Goal: Task Accomplishment & Management: Manage account settings

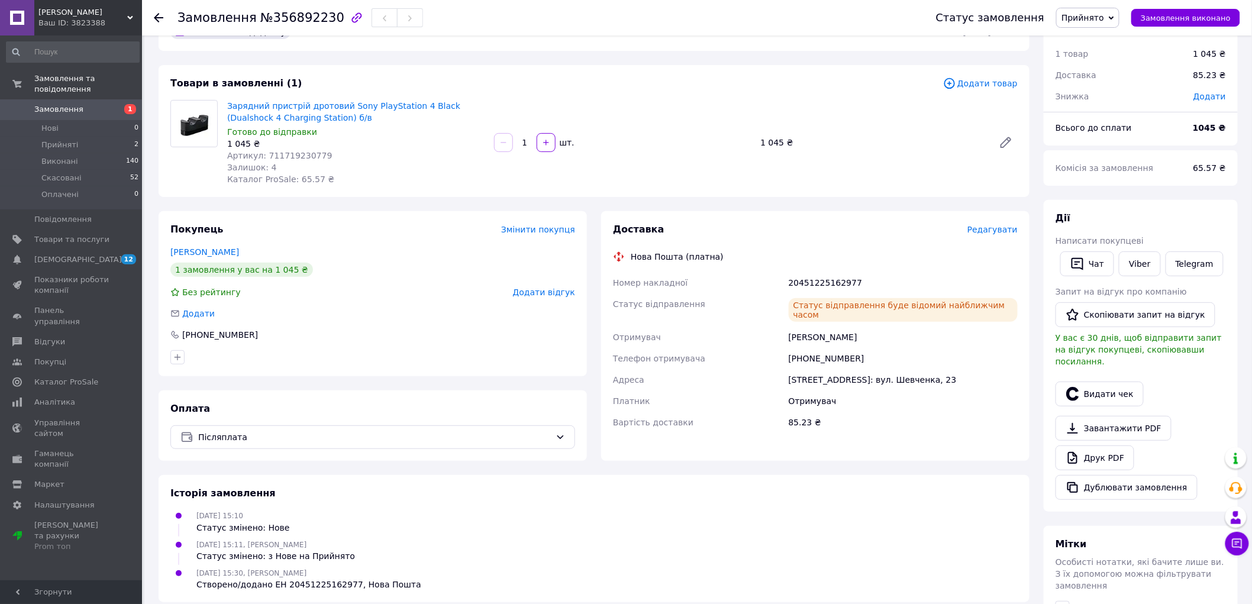
scroll to position [24, 0]
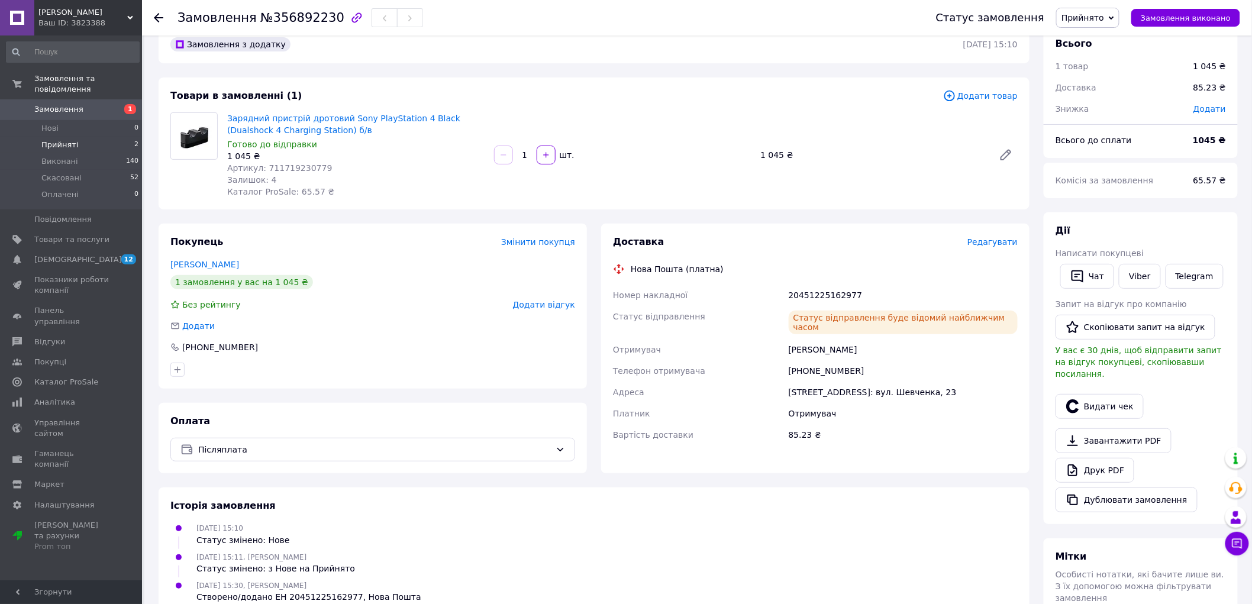
click at [73, 140] on span "Прийняті" at bounding box center [59, 145] width 37 height 11
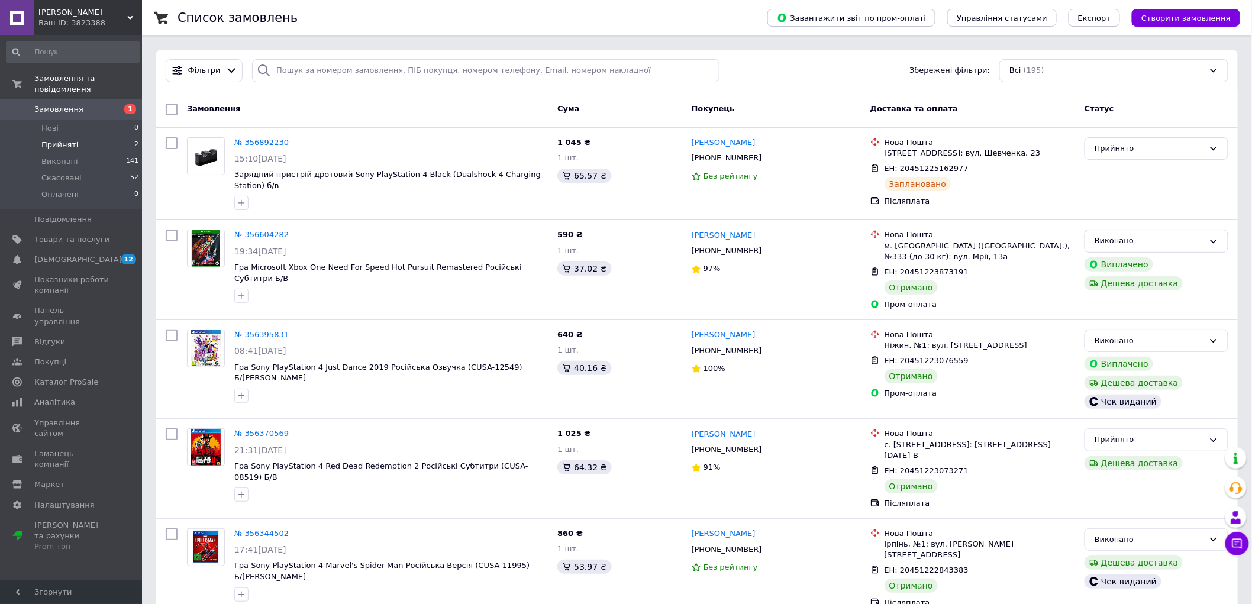
click at [73, 140] on span "Прийняті" at bounding box center [59, 145] width 37 height 11
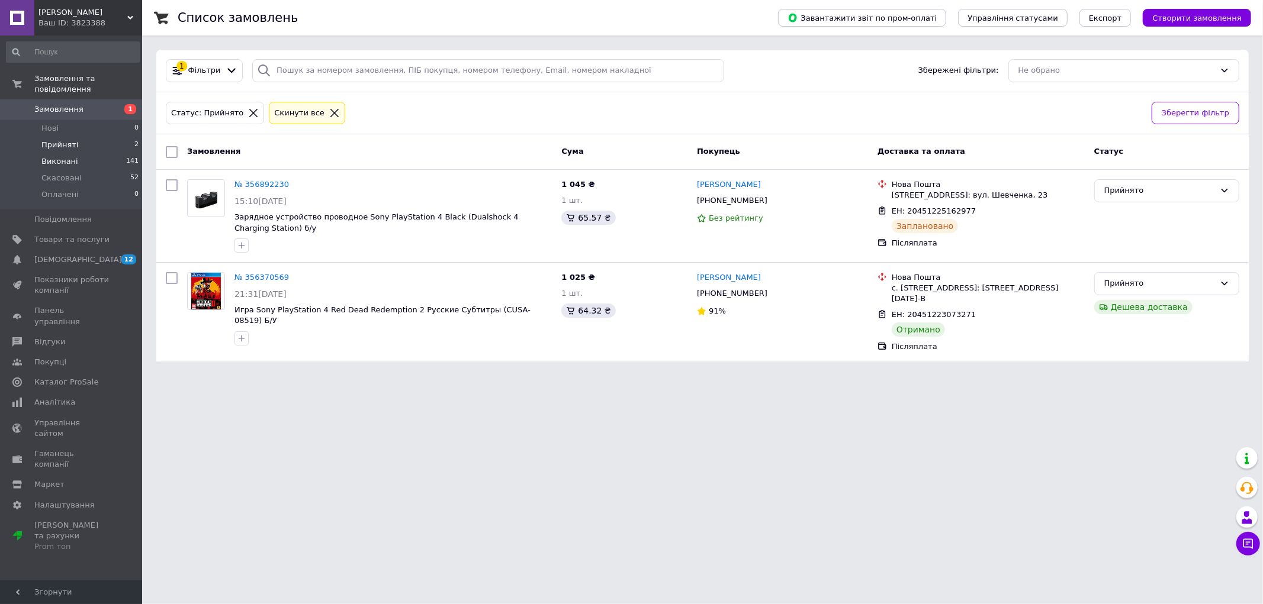
click at [83, 153] on li "Виконані 141" at bounding box center [73, 161] width 146 height 17
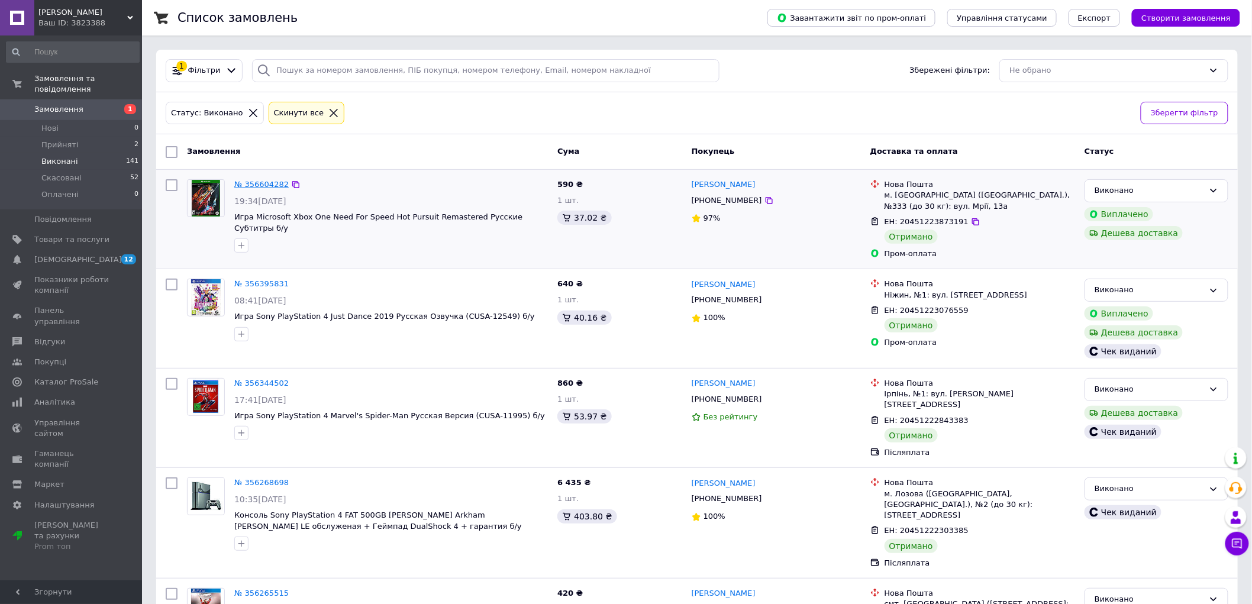
click at [266, 185] on link "№ 356604282" at bounding box center [261, 184] width 54 height 9
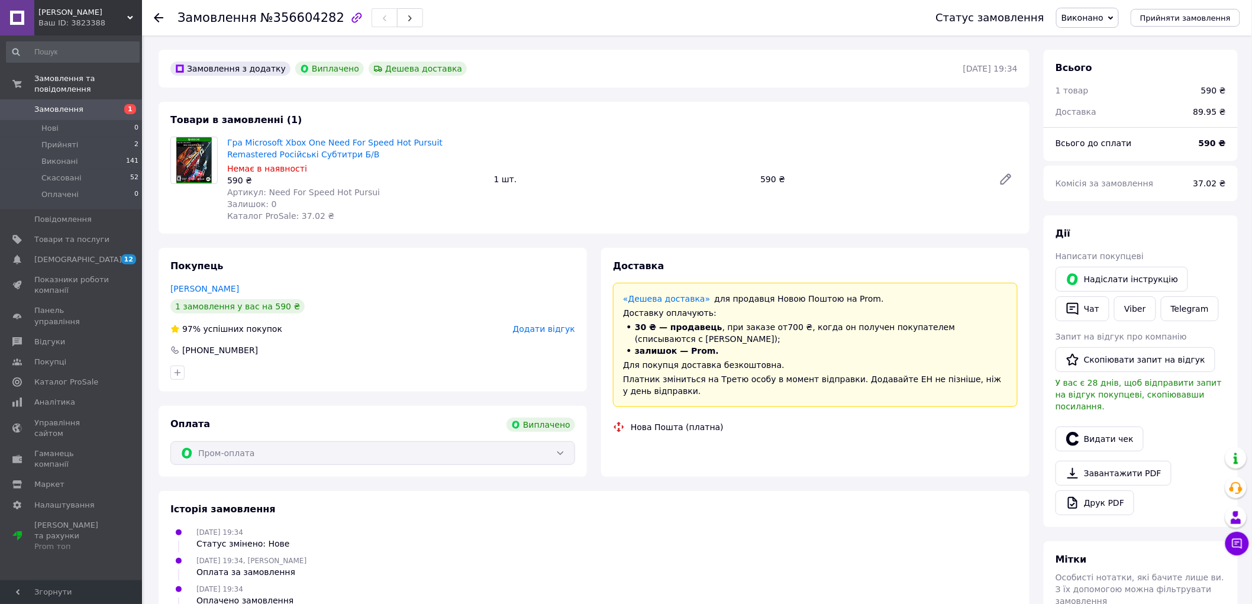
scroll to position [9, 0]
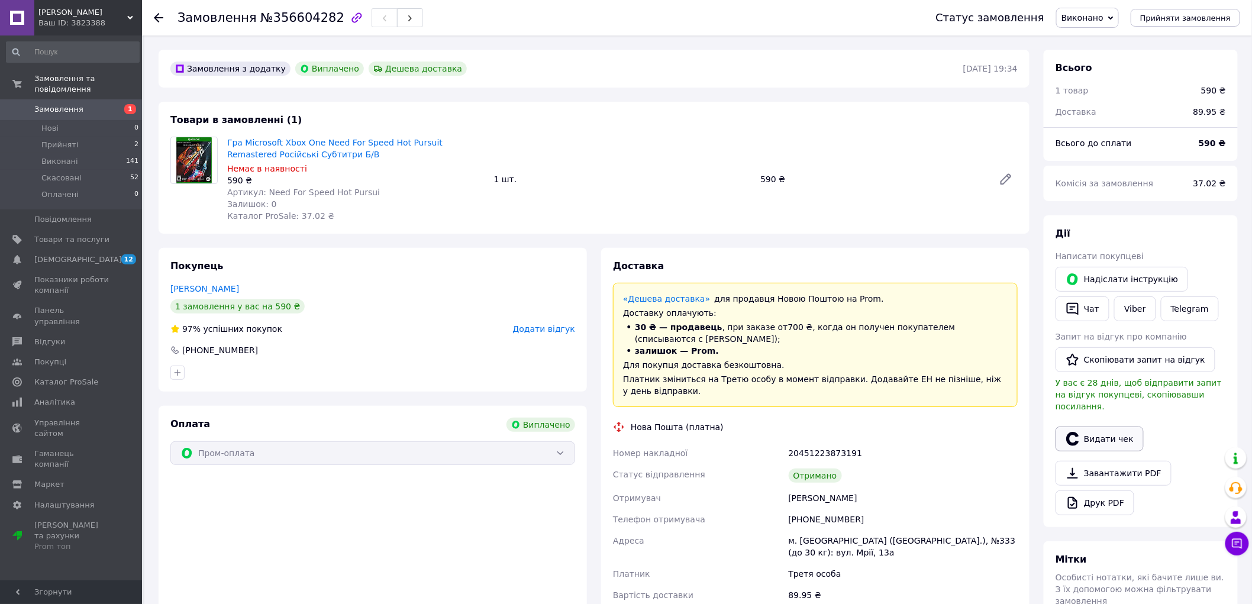
click at [1106, 427] on button "Видати чек" at bounding box center [1100, 439] width 88 height 25
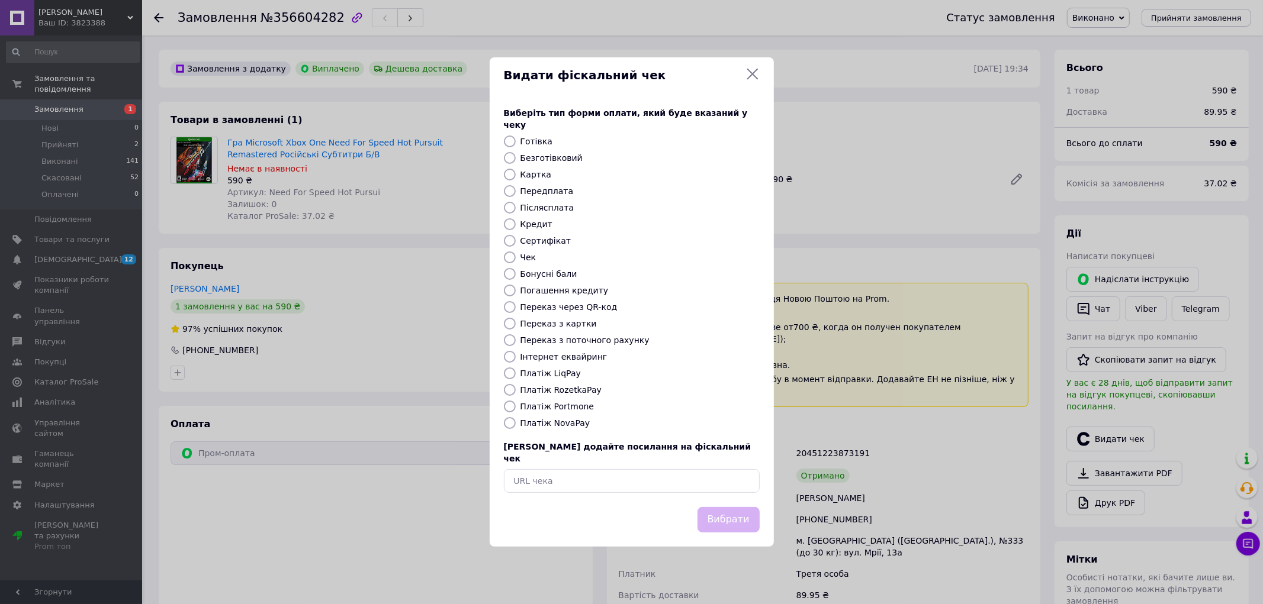
click at [510, 205] on input "Післясплата" at bounding box center [510, 208] width 12 height 12
radio input "true"
click at [735, 507] on button "Вибрати" at bounding box center [728, 519] width 62 height 25
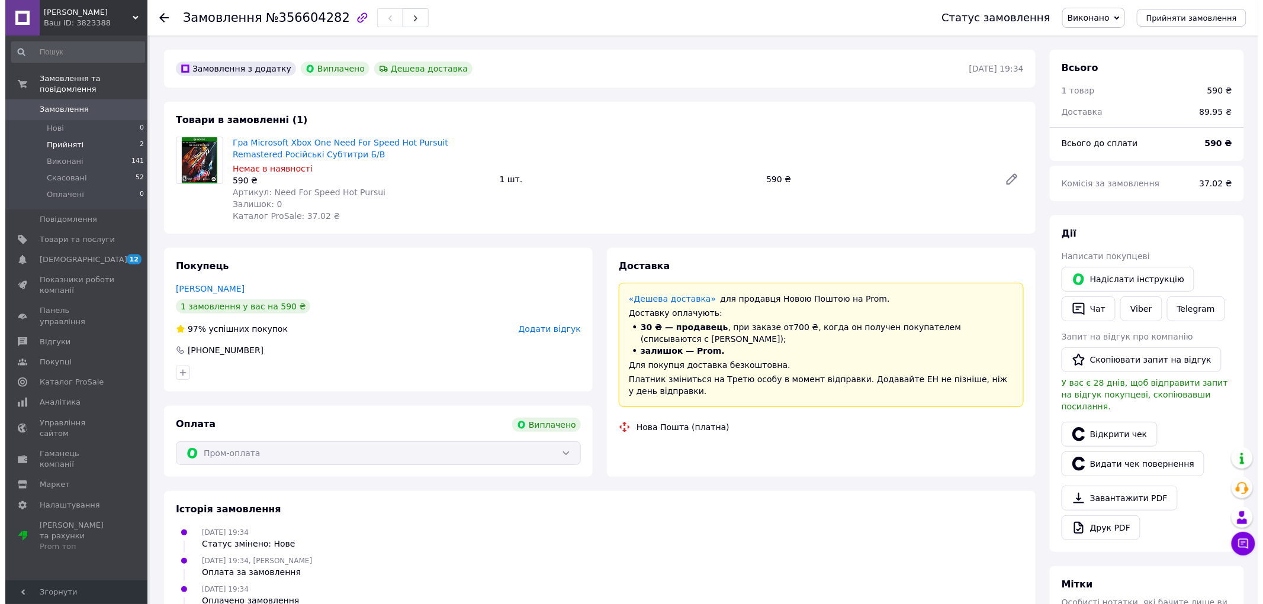
scroll to position [37, 0]
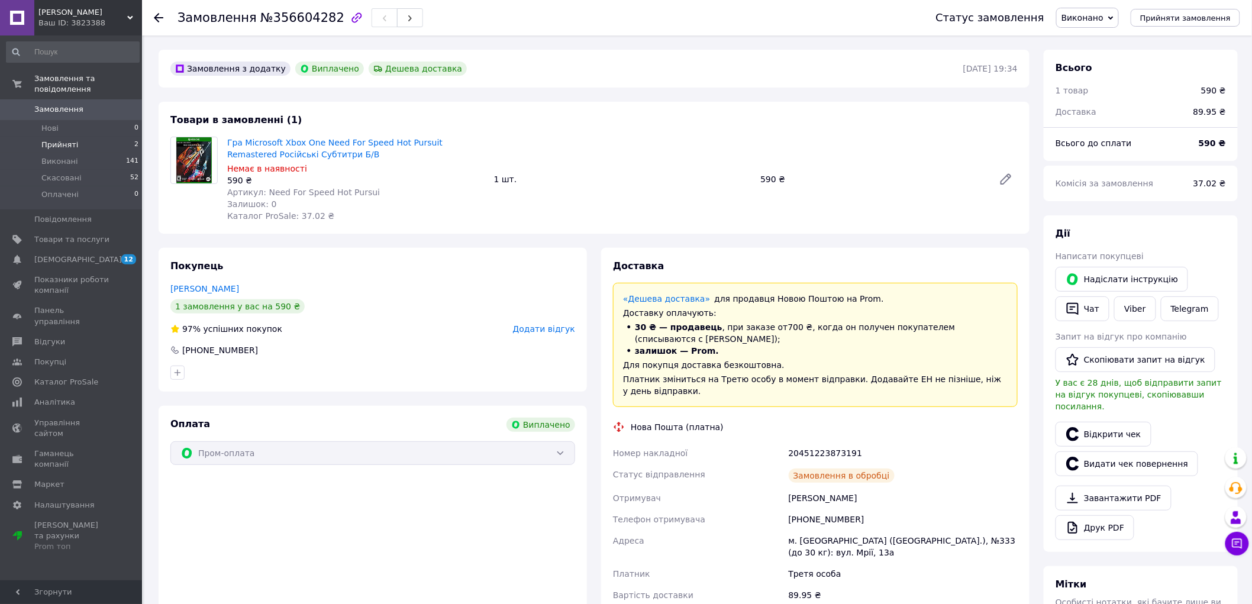
click at [57, 140] on span "Прийняті" at bounding box center [59, 145] width 37 height 11
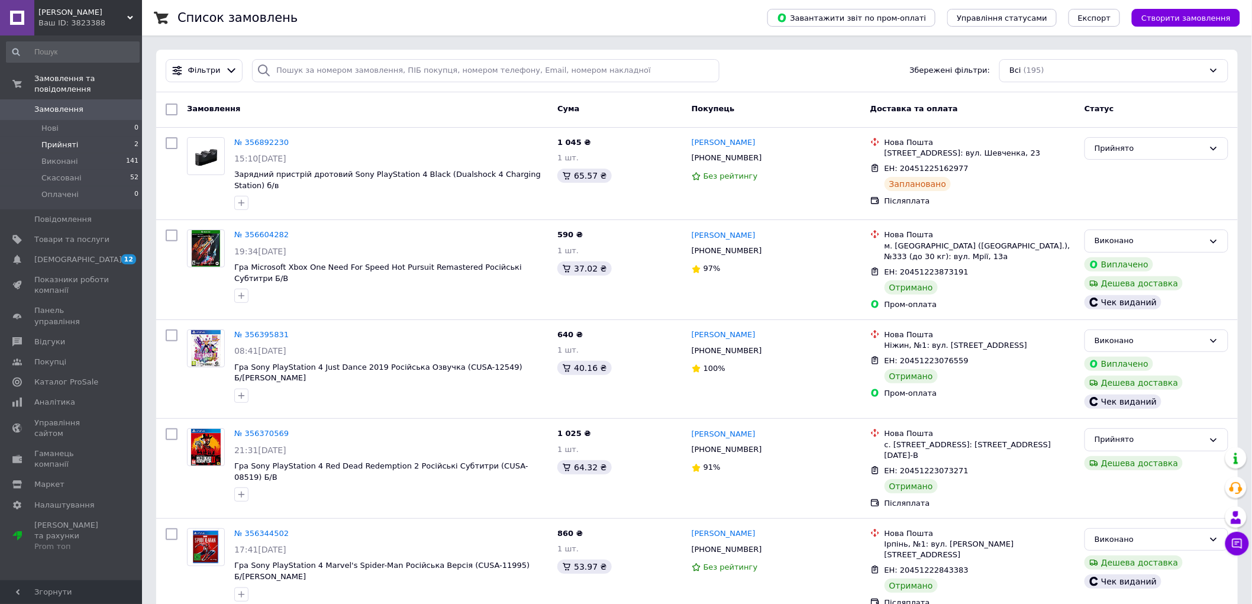
click at [57, 140] on span "Прийняті" at bounding box center [59, 145] width 37 height 11
